Goal: Information Seeking & Learning: Compare options

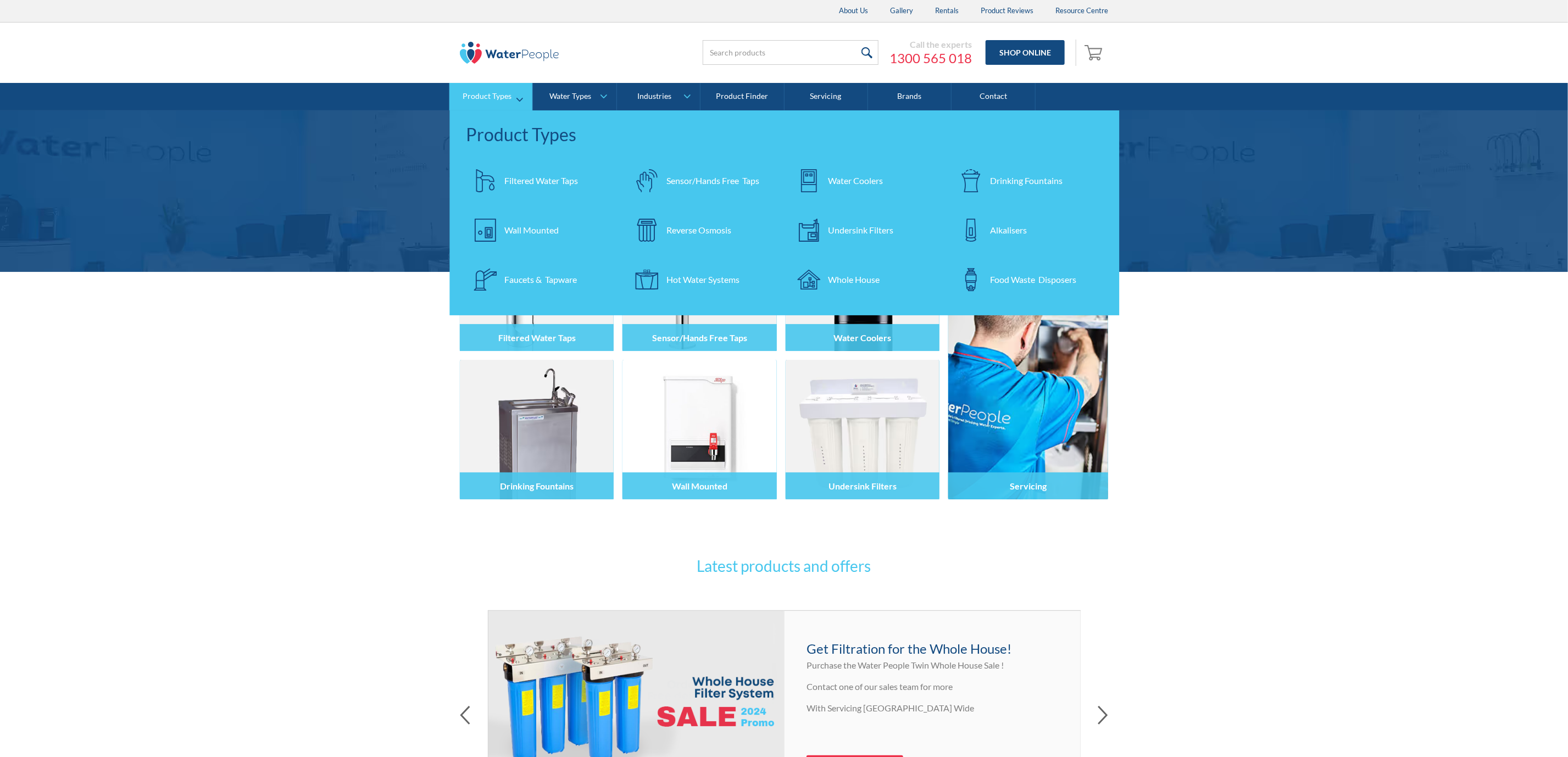
click at [823, 169] on div at bounding box center [809, 181] width 39 height 39
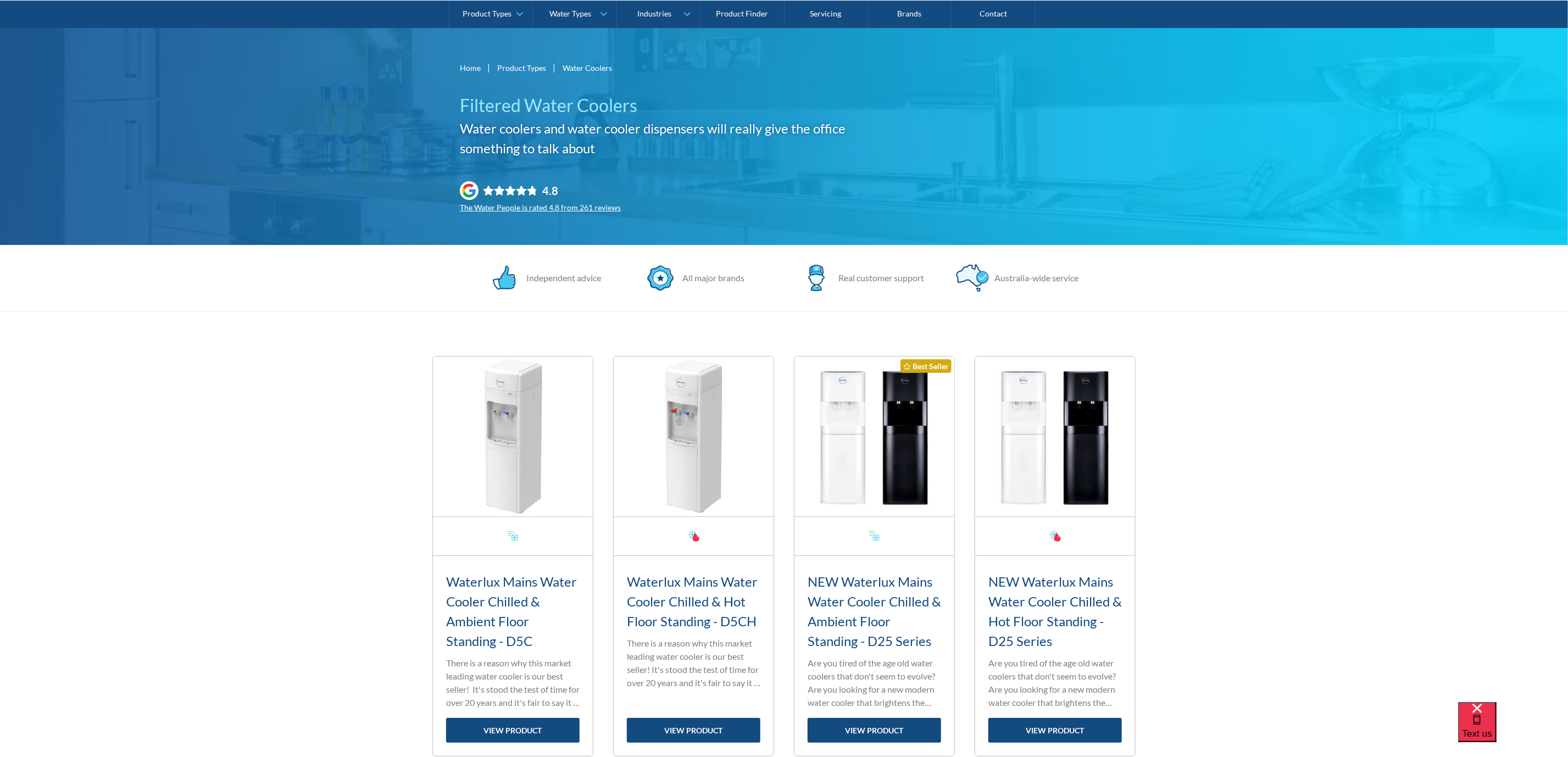
click at [532, 398] on img at bounding box center [513, 436] width 160 height 160
click at [518, 739] on link "view product" at bounding box center [512, 730] width 133 height 25
click at [878, 729] on link "view product" at bounding box center [874, 730] width 133 height 25
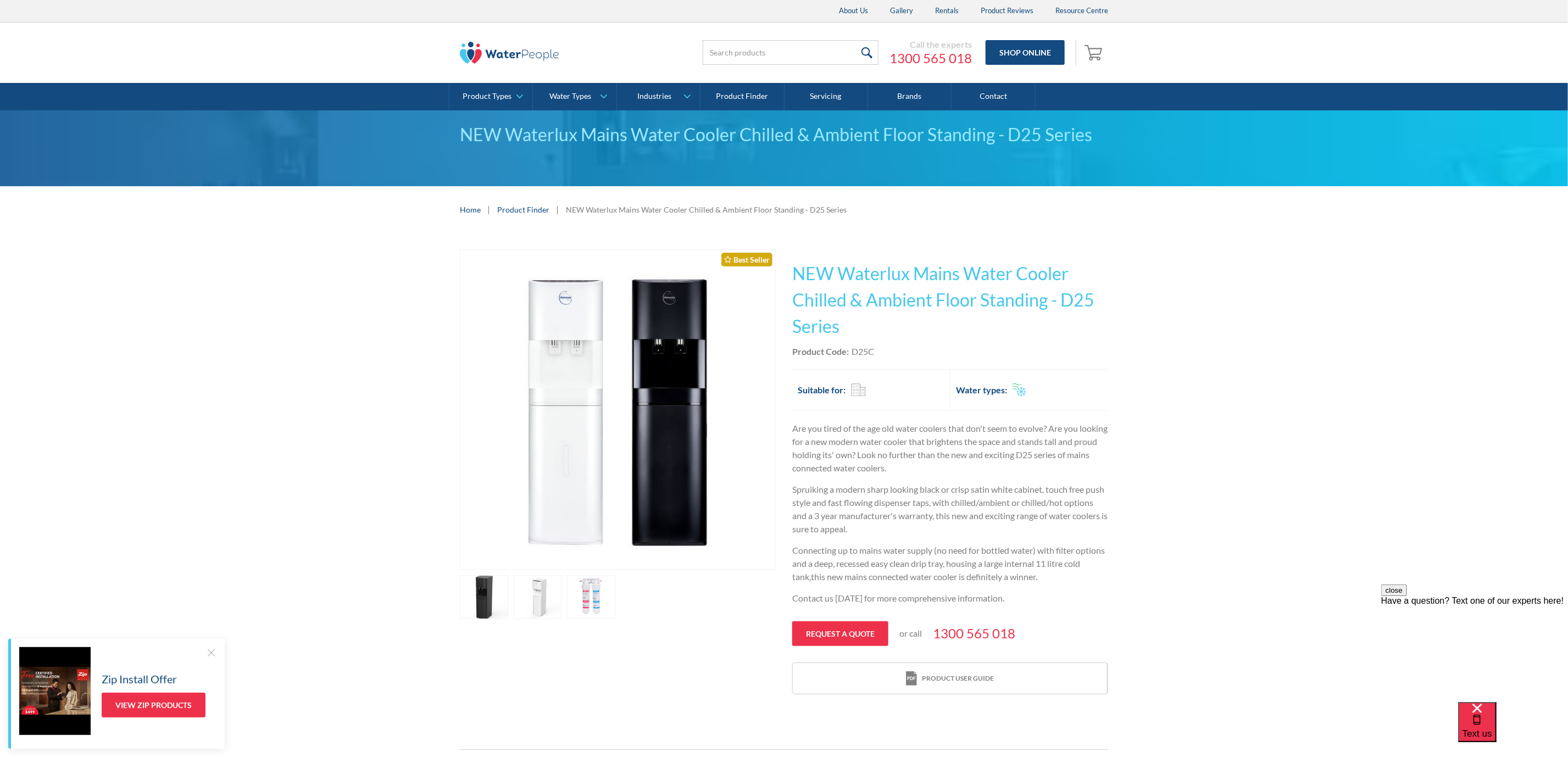
click at [554, 340] on img "open lightbox" at bounding box center [618, 410] width 267 height 319
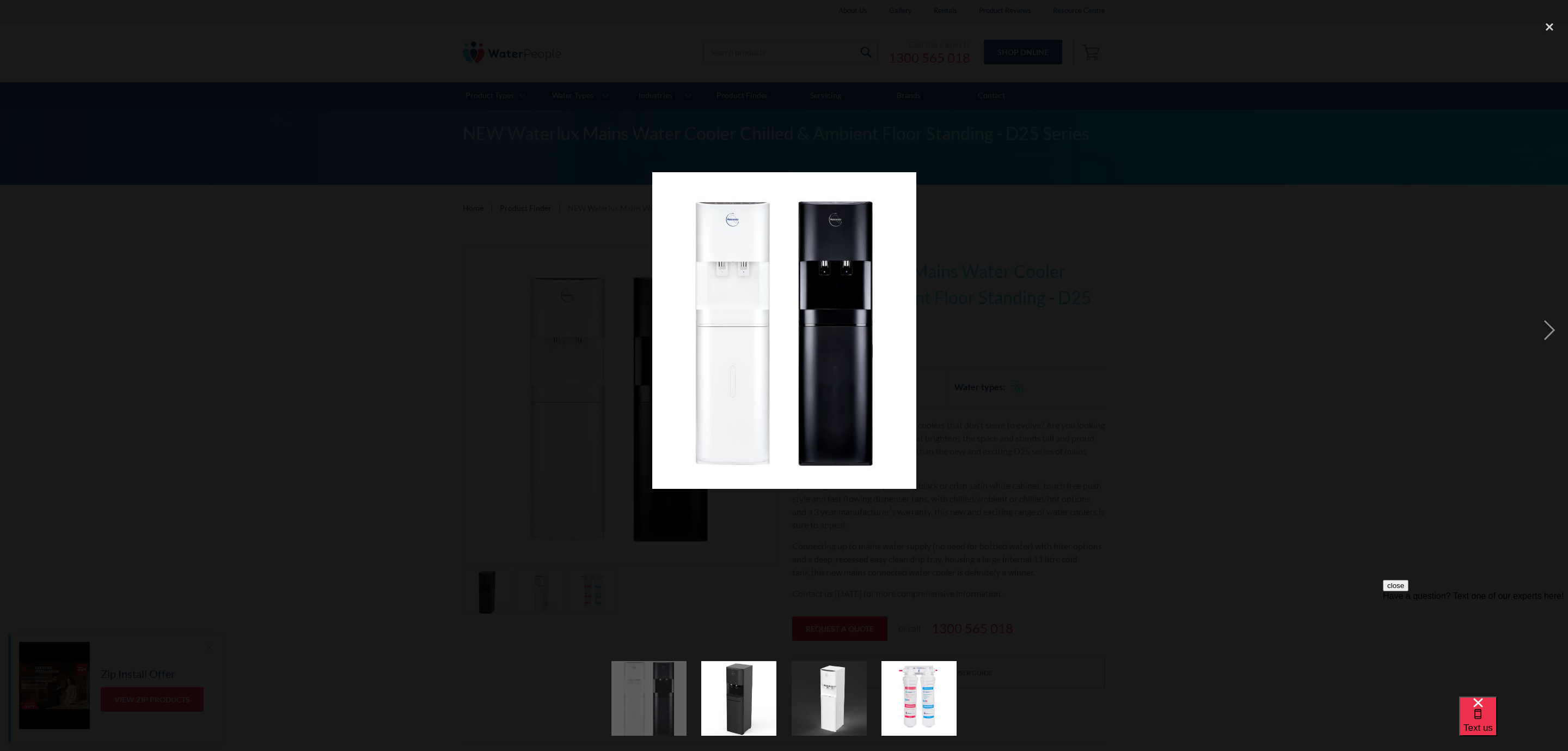
click at [337, 295] on div at bounding box center [784, 331] width 1568 height 631
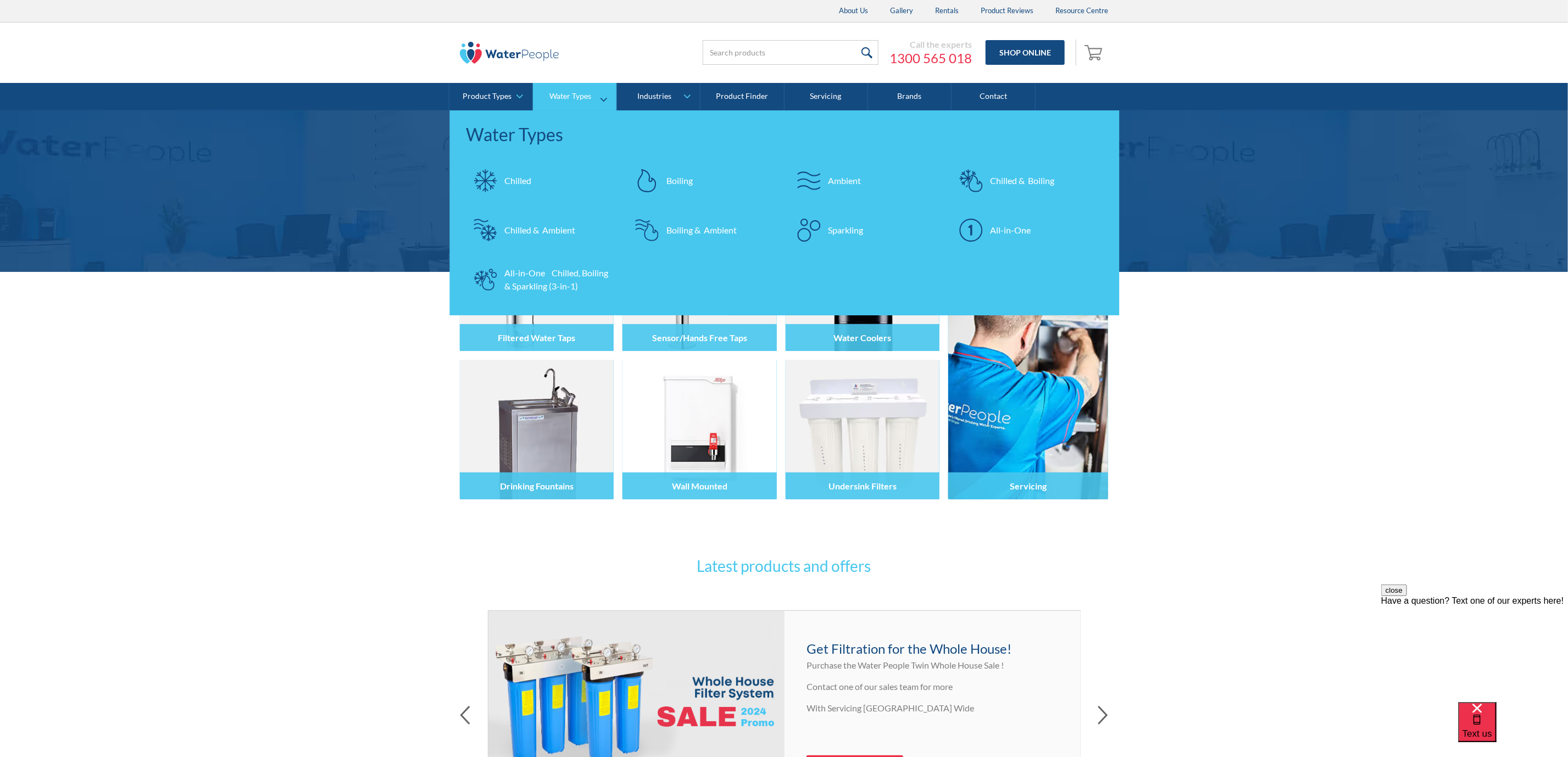
click at [560, 264] on link "All-in-One Chilled, Boiling & Sparkling (3-in-1)" at bounding box center [541, 279] width 151 height 39
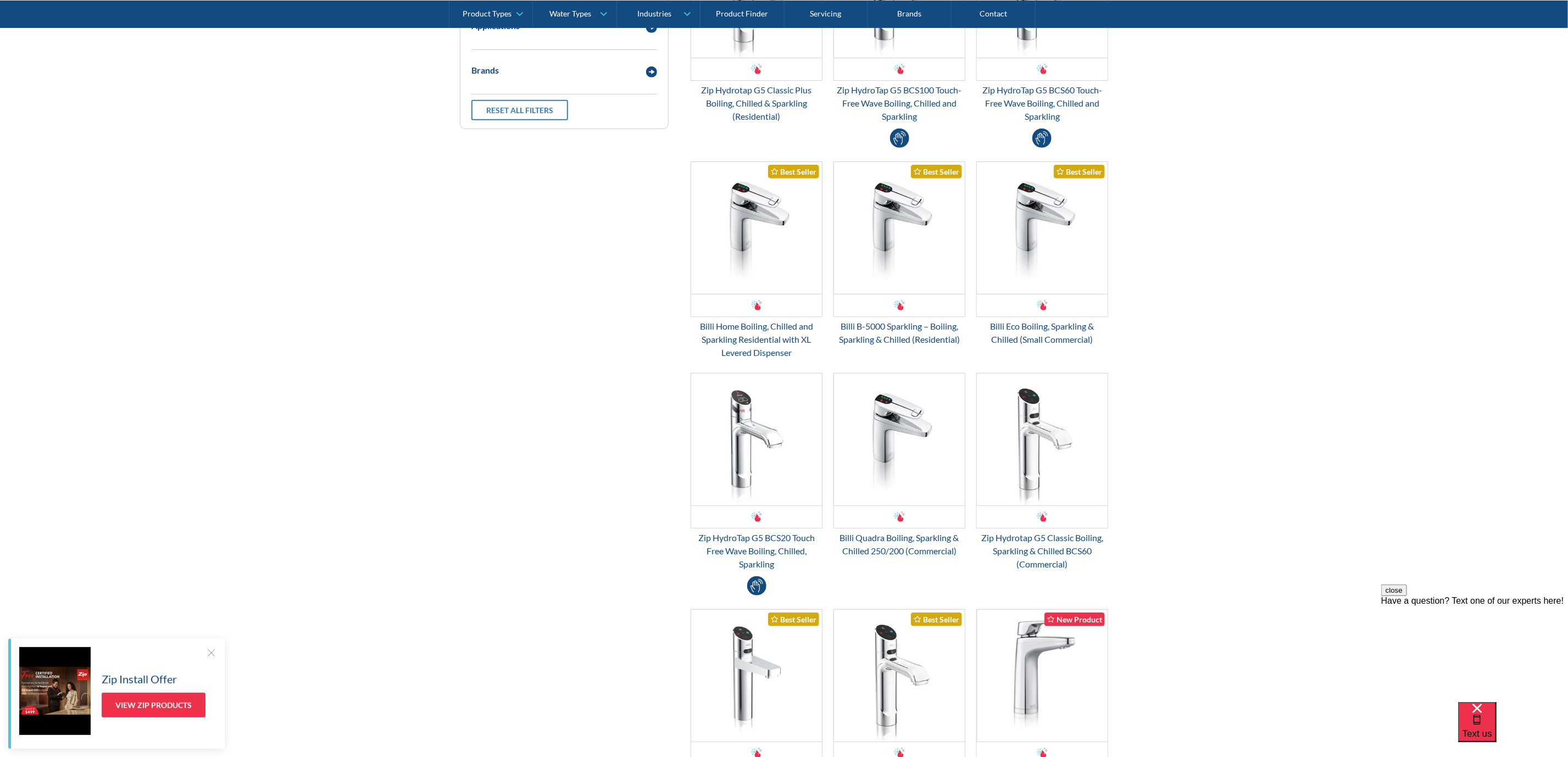
scroll to position [412, 0]
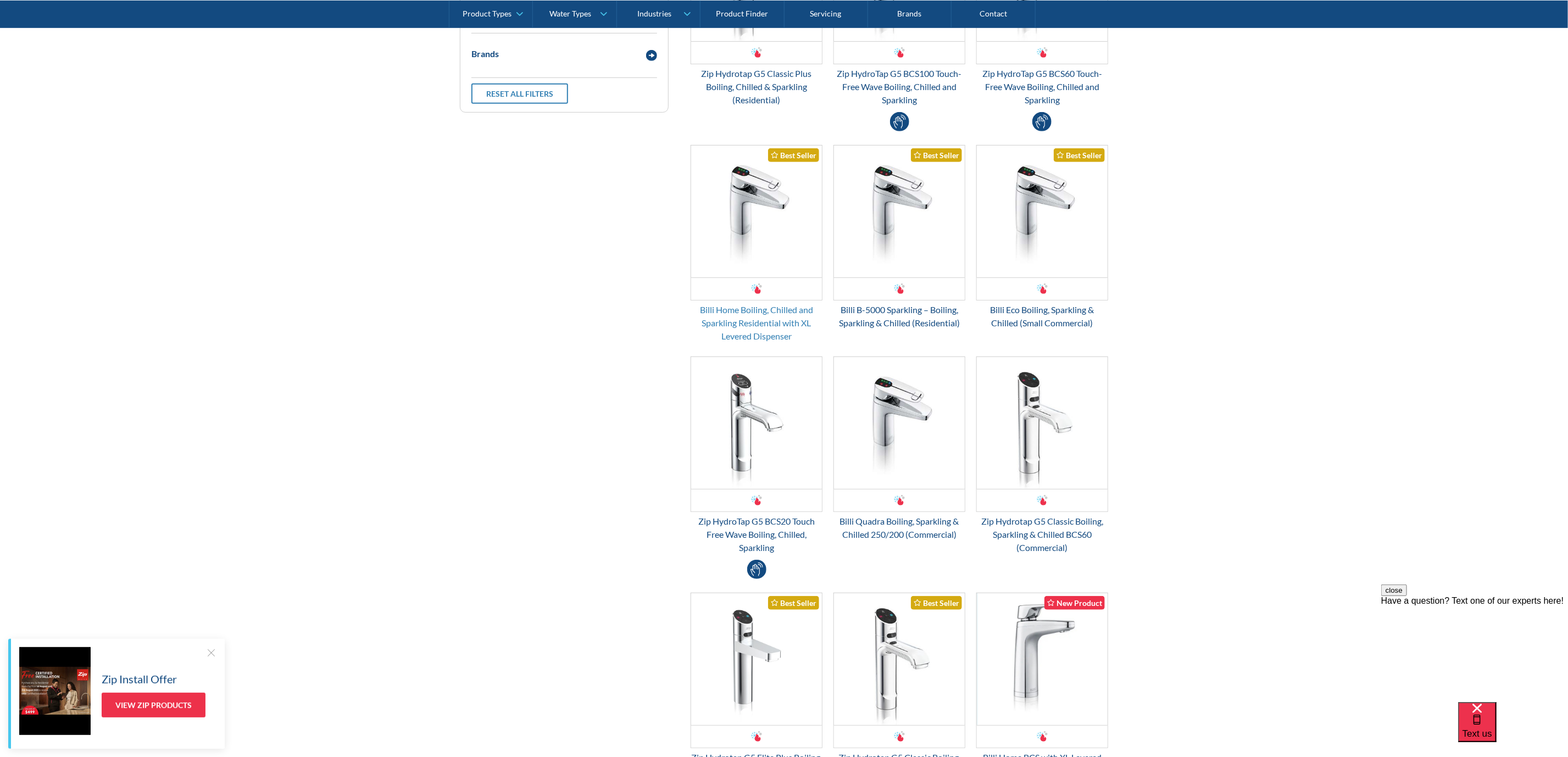
click at [724, 313] on div "Billi Home Boiling, Chilled and Sparkling Residential with XL Levered Dispenser" at bounding box center [756, 323] width 132 height 39
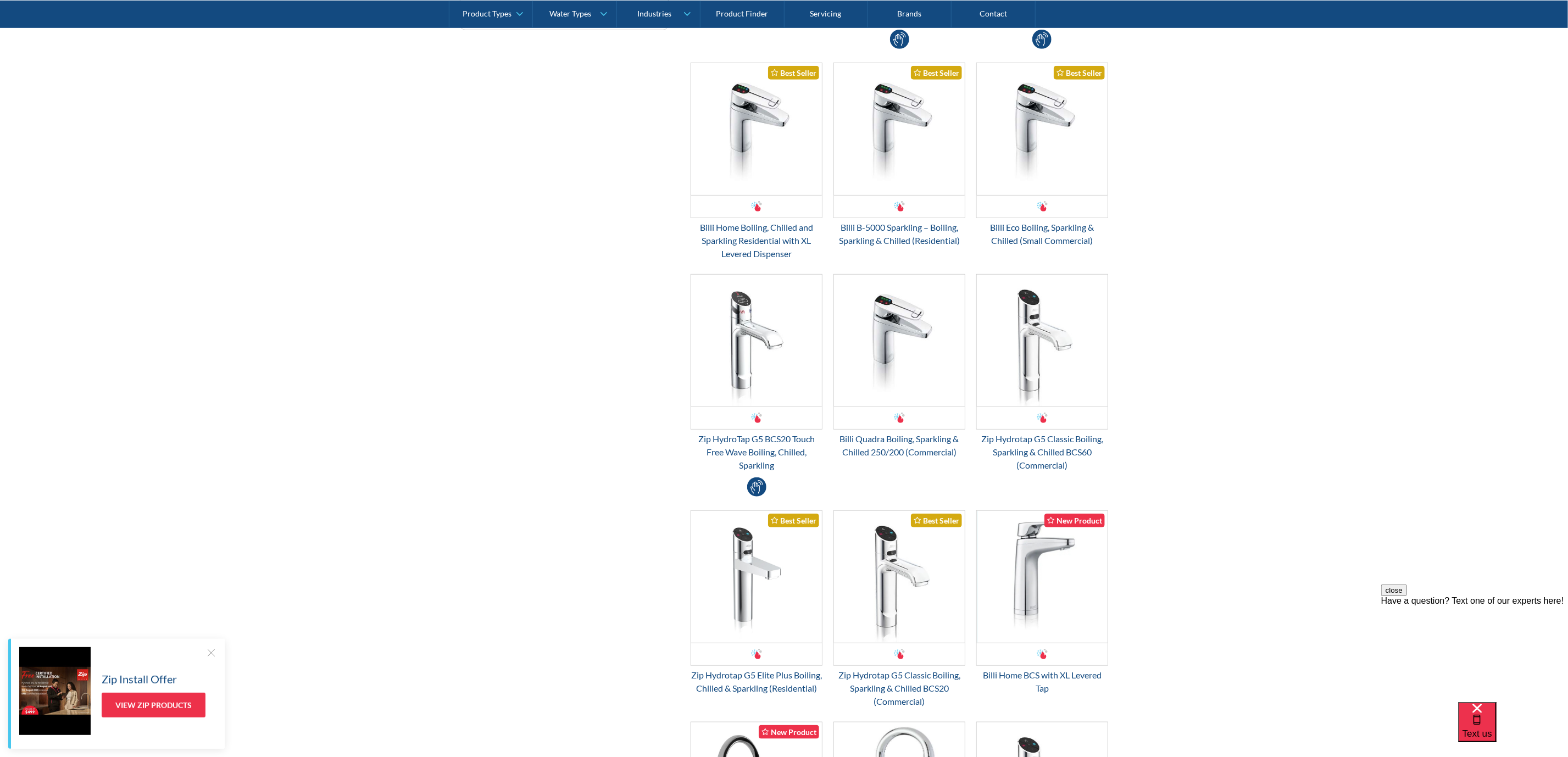
scroll to position [742, 0]
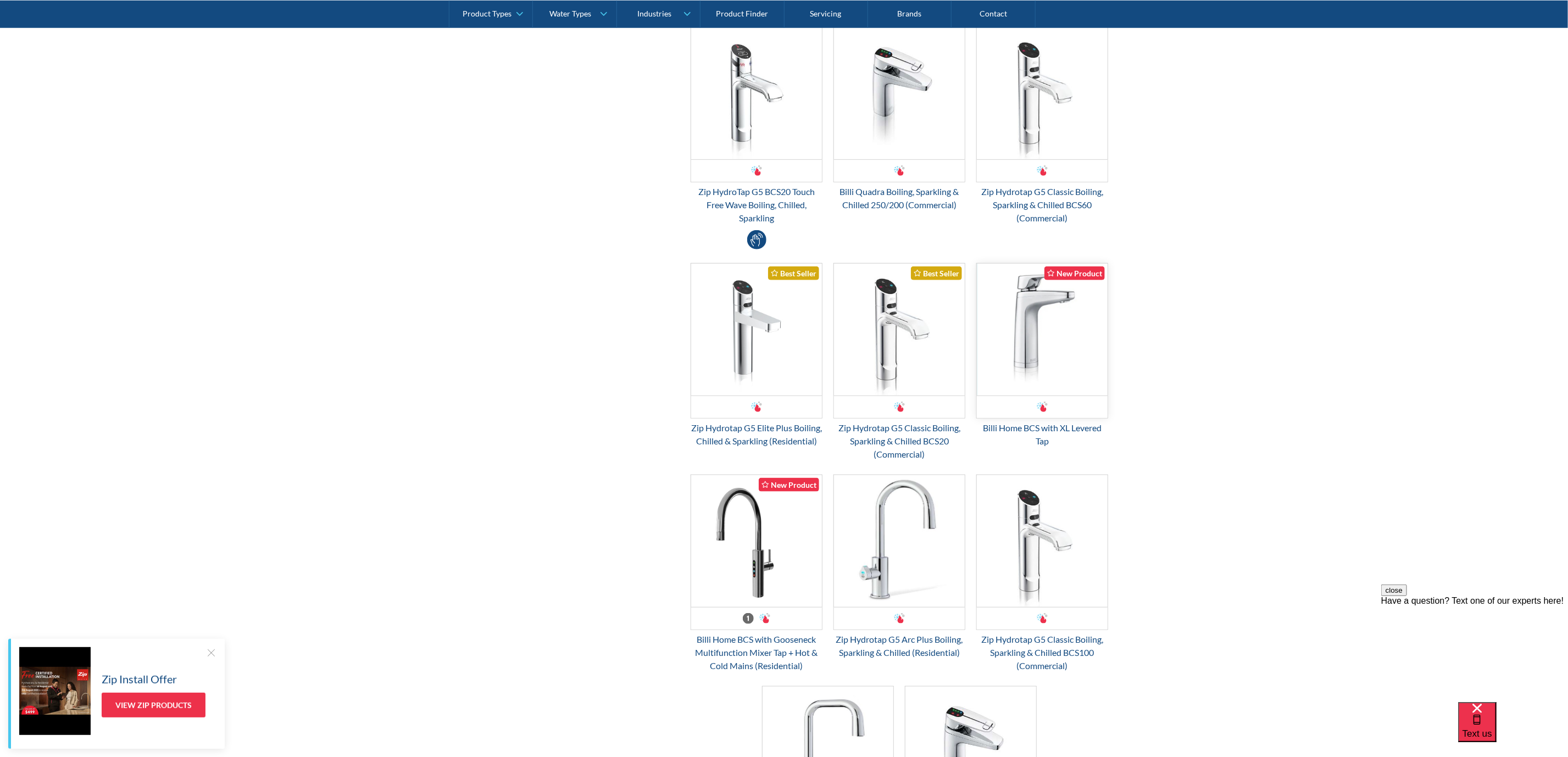
click at [1008, 365] on img "Email Form 3" at bounding box center [1042, 329] width 131 height 132
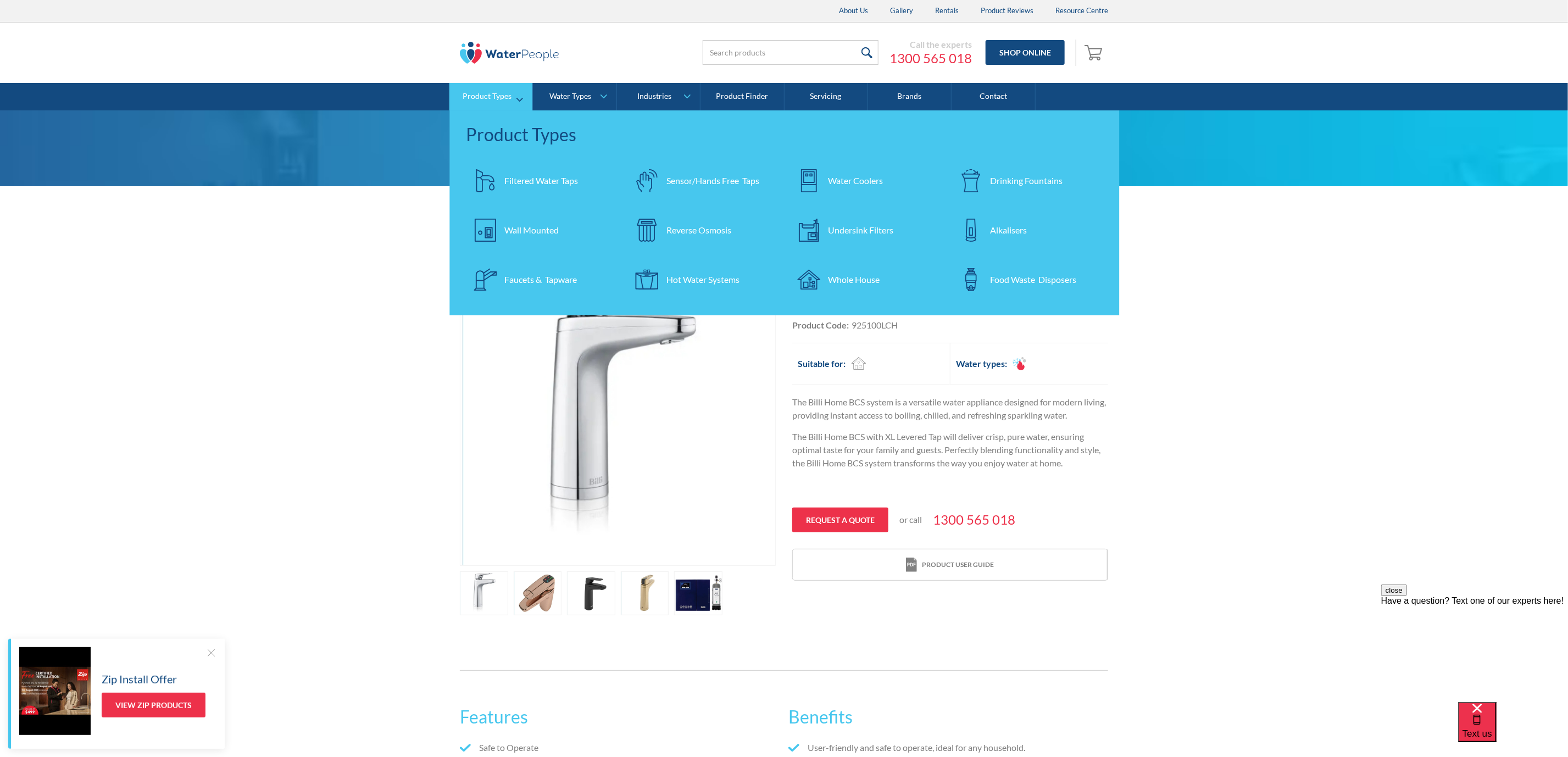
click at [854, 172] on link "Water Coolers" at bounding box center [865, 181] width 151 height 39
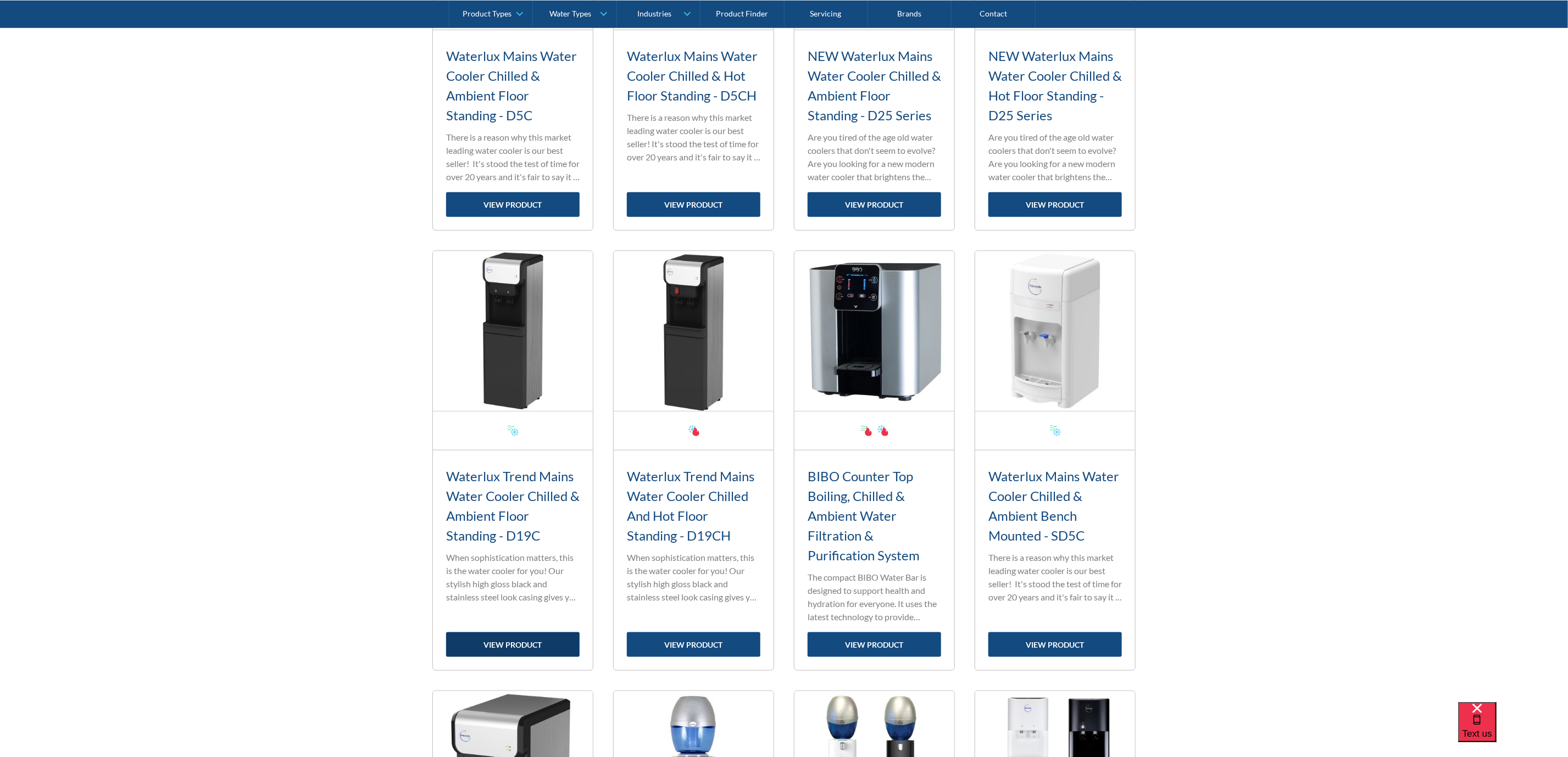
click at [526, 639] on link "view product" at bounding box center [512, 645] width 133 height 25
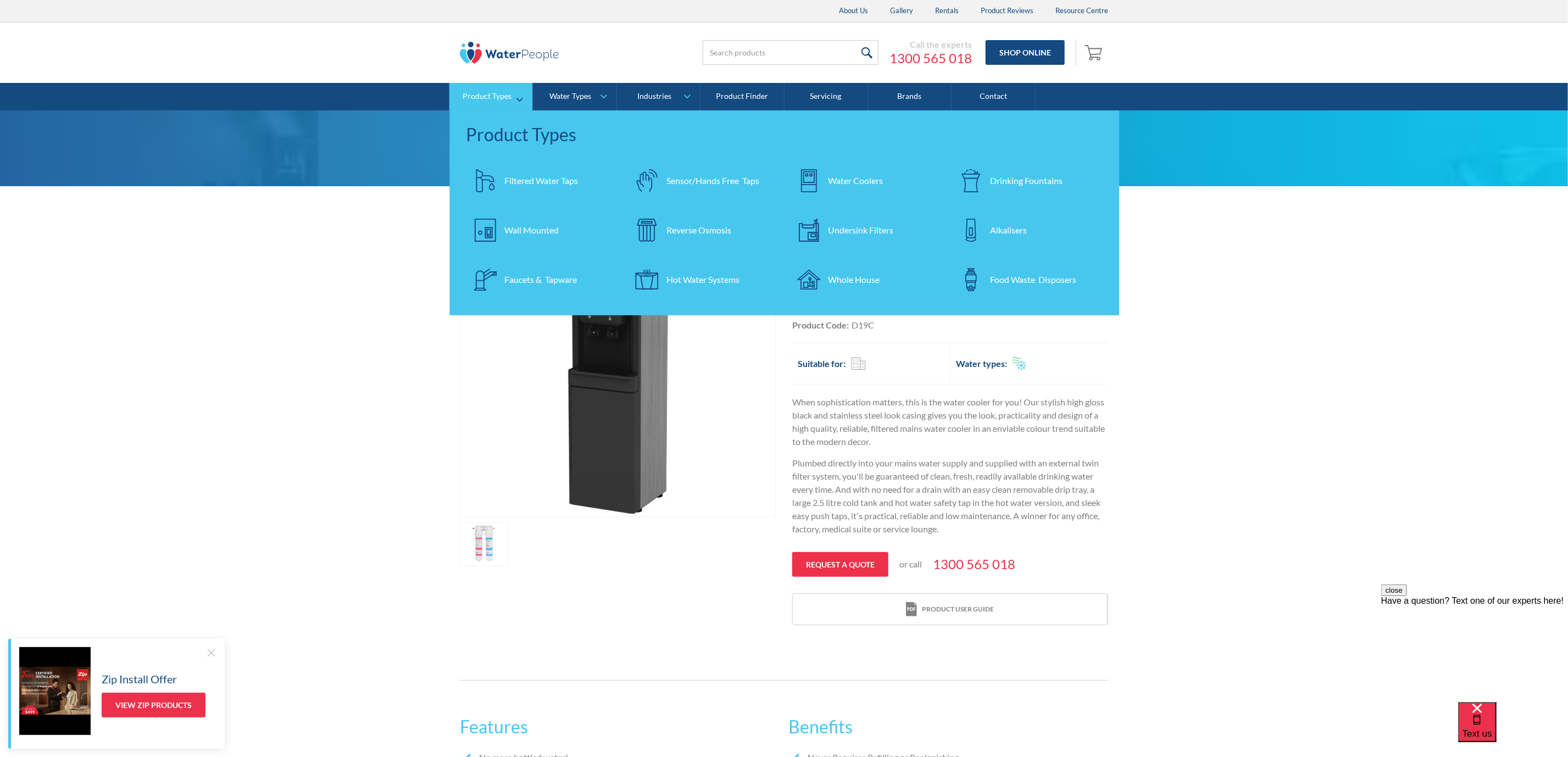
click at [864, 223] on div "Undersink Filters" at bounding box center [861, 230] width 65 height 13
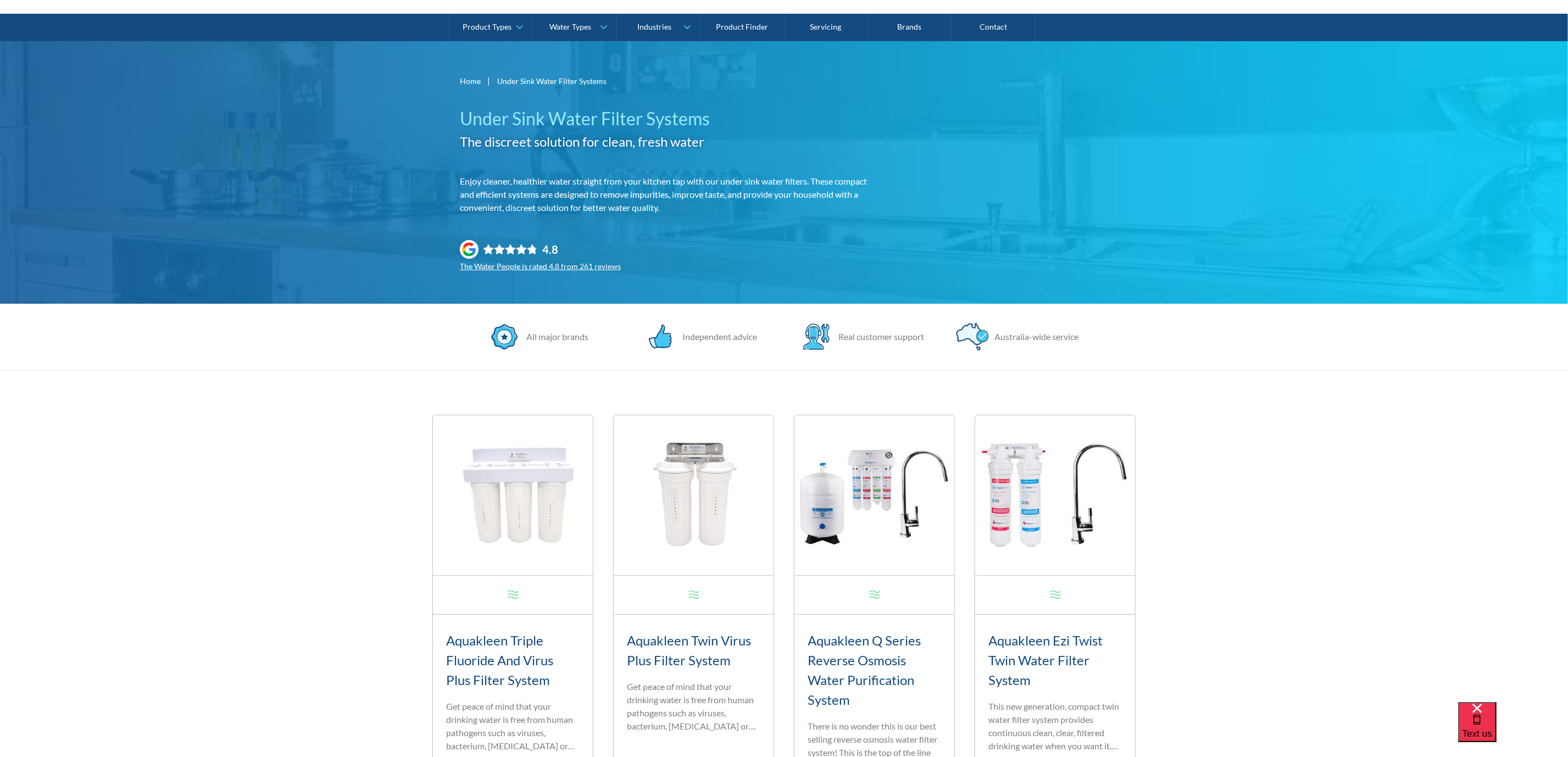
scroll to position [165, 0]
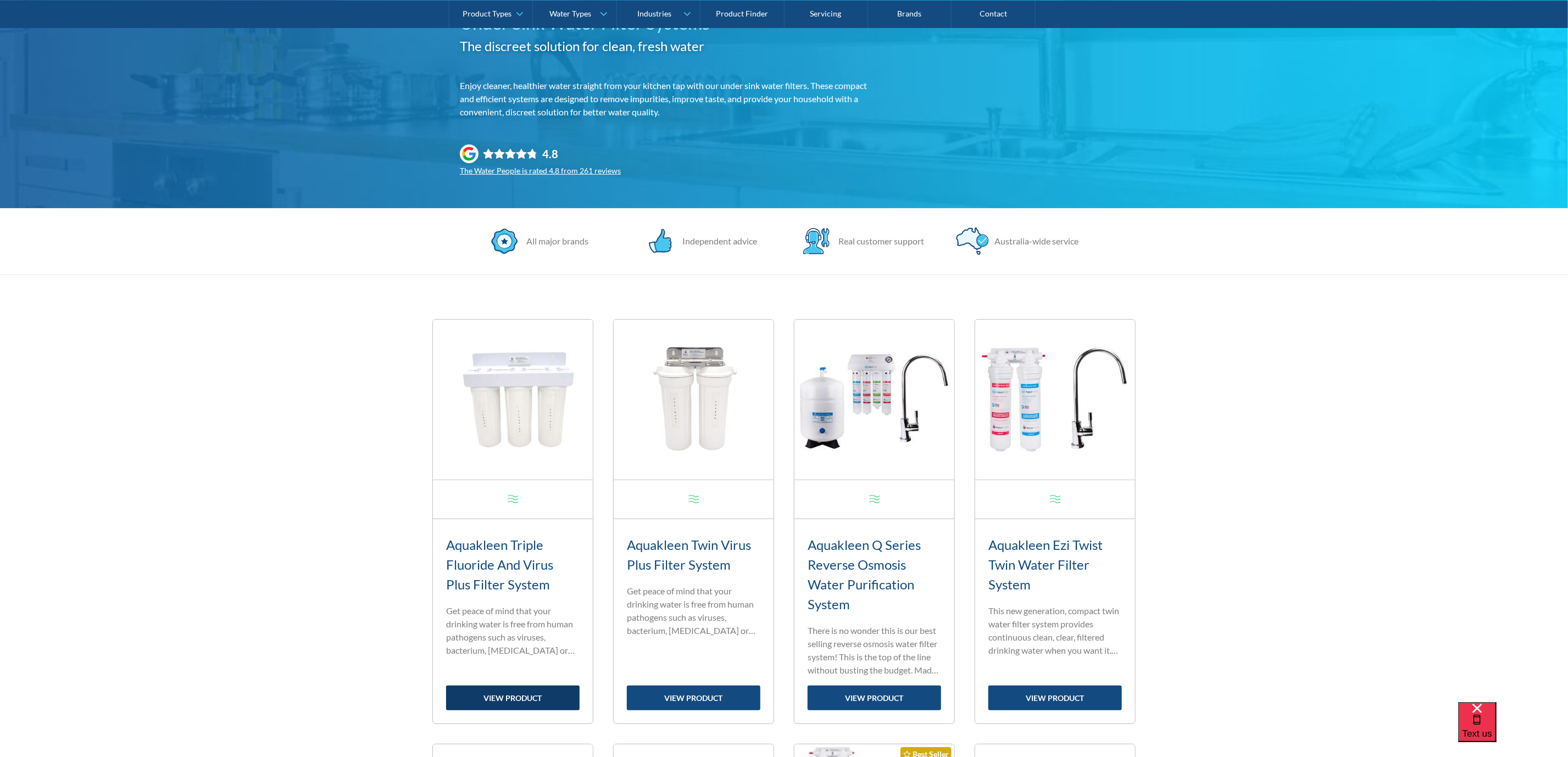
click at [485, 701] on link "view product" at bounding box center [512, 697] width 133 height 25
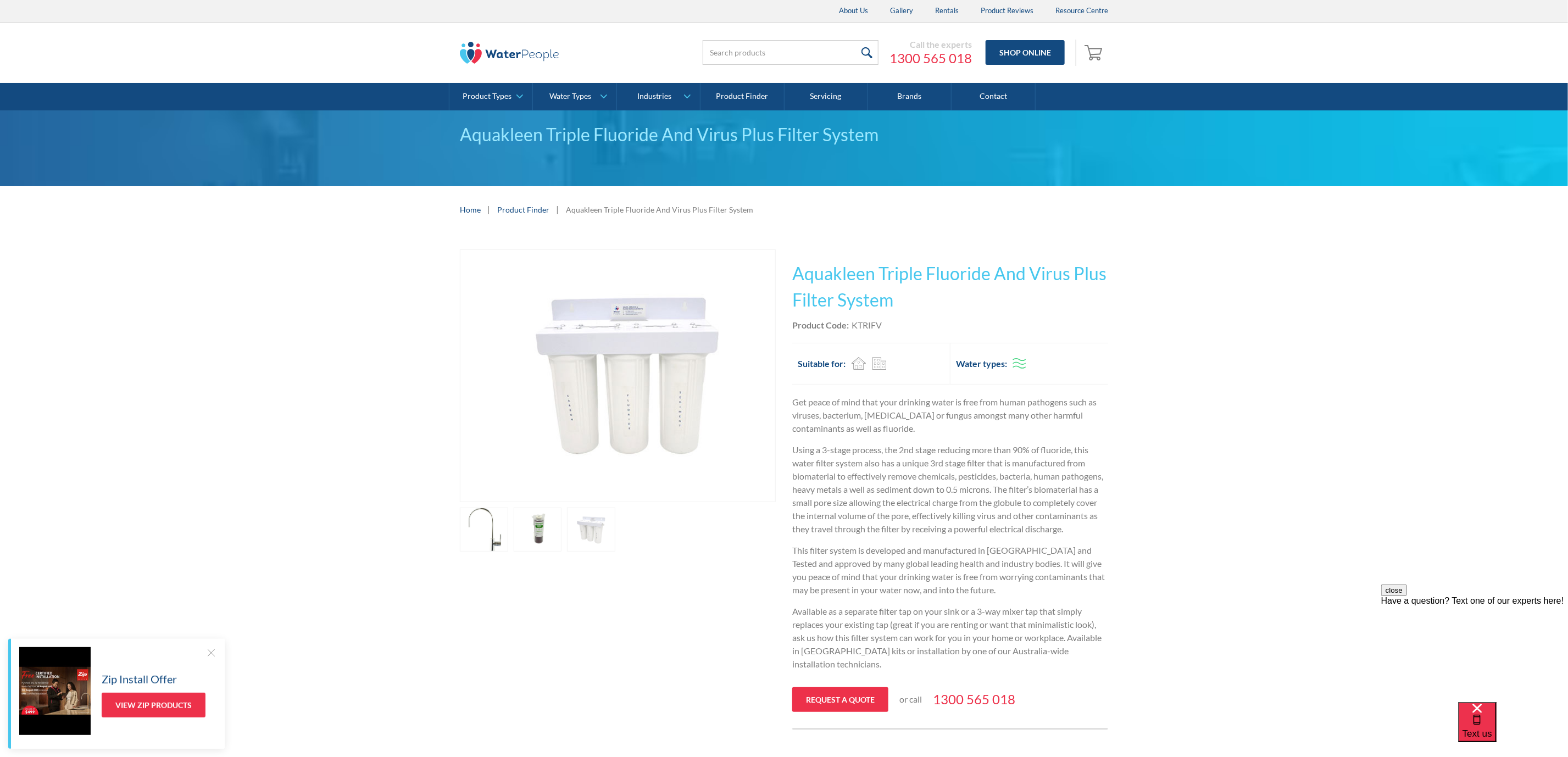
drag, startPoint x: 0, startPoint y: 0, endPoint x: 316, endPoint y: 287, distance: 426.9
click at [316, 287] on div "Play video Fits Most Brands Best Seller No items found. This tap design is incl…" at bounding box center [784, 489] width 1568 height 513
click at [160, 231] on div "Home | Product Finder | Aquakleen Triple Fluoride And Virus Plus Filter System" at bounding box center [784, 209] width 1568 height 47
click at [512, 47] on img at bounding box center [509, 53] width 99 height 22
